Goal: Task Accomplishment & Management: Manage account settings

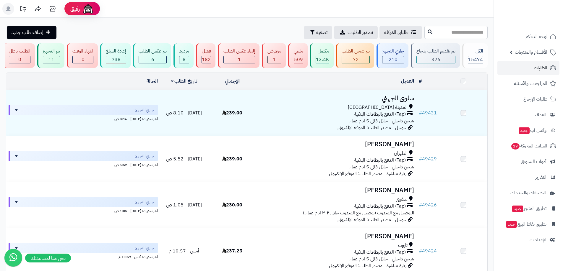
scroll to position [100, 0]
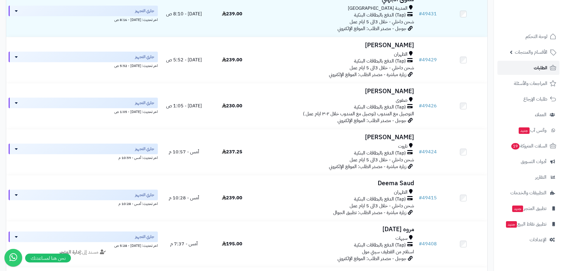
click at [515, 66] on link "الطلبات" at bounding box center [528, 68] width 62 height 14
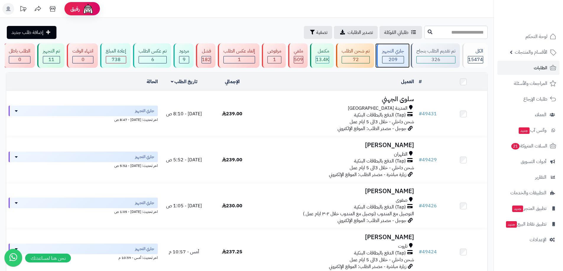
click at [400, 59] on div "209" at bounding box center [392, 59] width 21 height 7
